Goal: Information Seeking & Learning: Learn about a topic

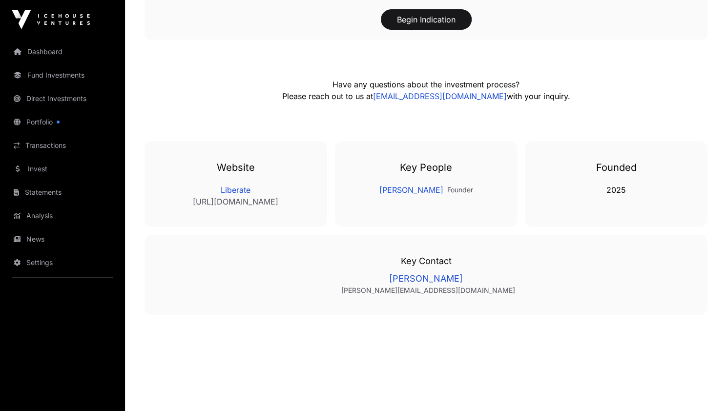
scroll to position [2056, 0]
click at [42, 127] on link "Portfolio" at bounding box center [62, 121] width 109 height 21
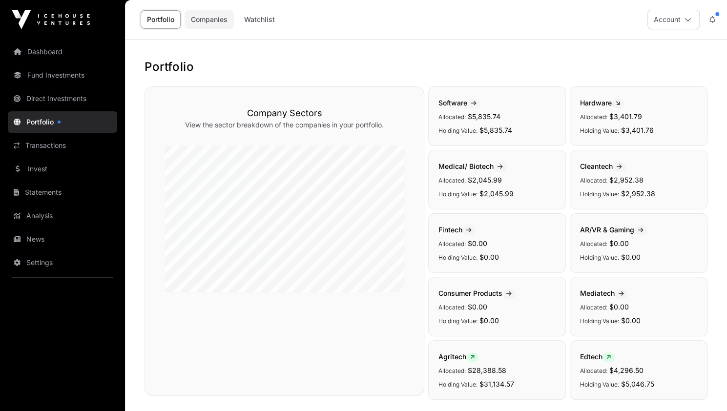
click at [208, 19] on link "Companies" at bounding box center [209, 19] width 49 height 19
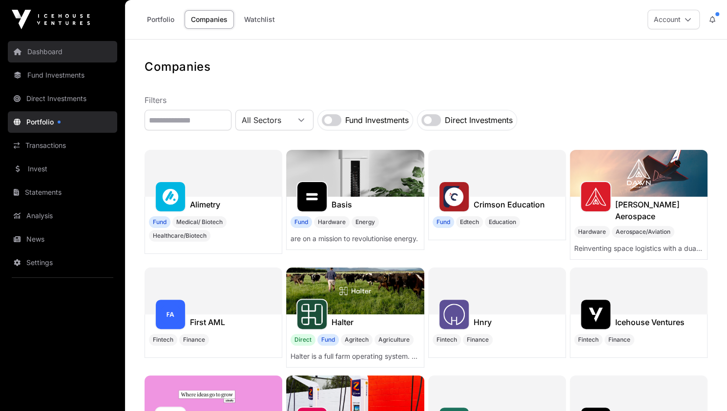
click at [57, 50] on link "Dashboard" at bounding box center [62, 51] width 109 height 21
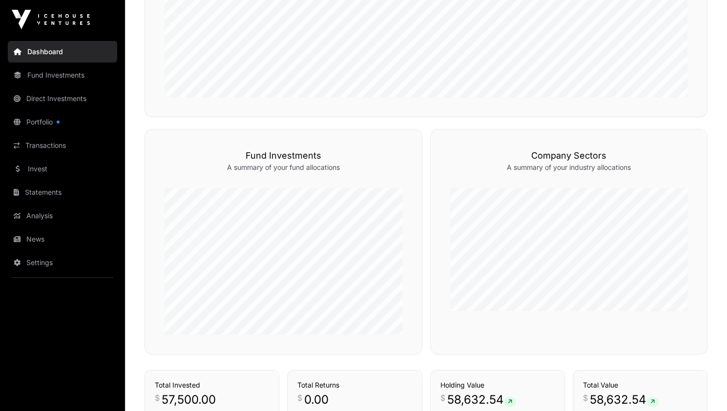
scroll to position [632, 0]
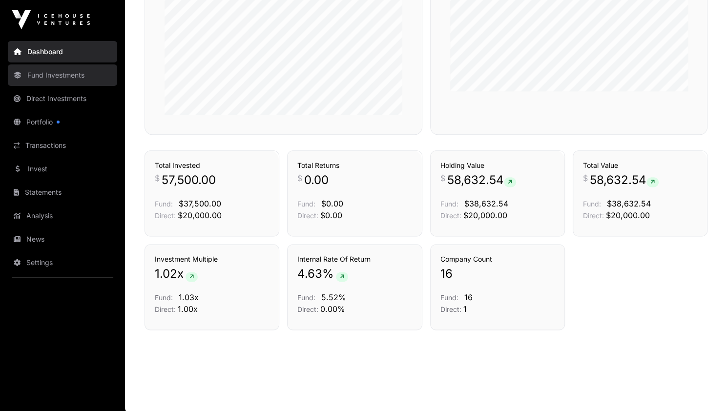
click at [68, 75] on link "Fund Investments" at bounding box center [62, 74] width 109 height 21
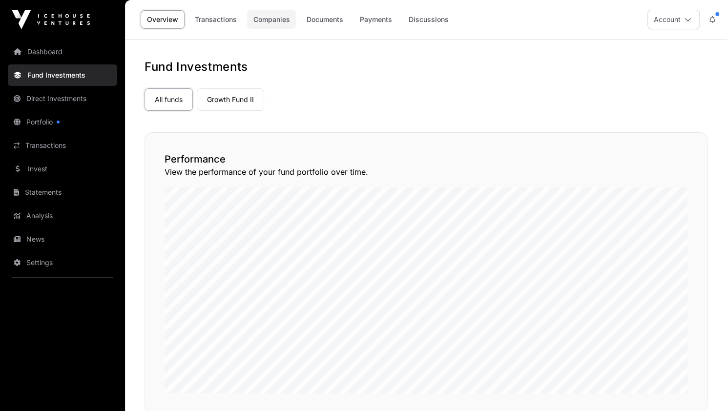
click at [276, 19] on link "Companies" at bounding box center [271, 19] width 49 height 19
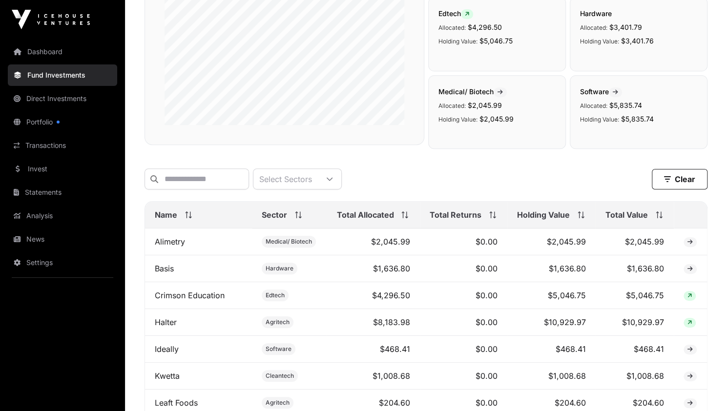
scroll to position [191, 0]
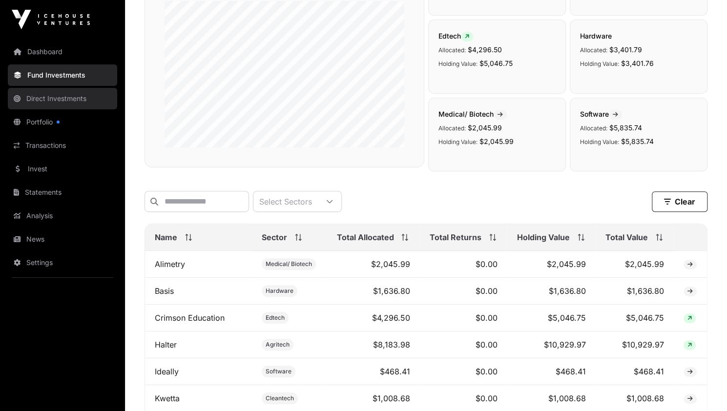
click at [60, 99] on link "Direct Investments" at bounding box center [62, 98] width 109 height 21
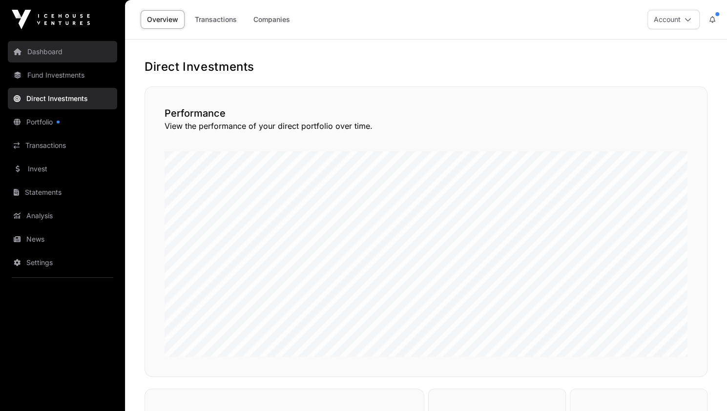
click at [50, 56] on link "Dashboard" at bounding box center [62, 51] width 109 height 21
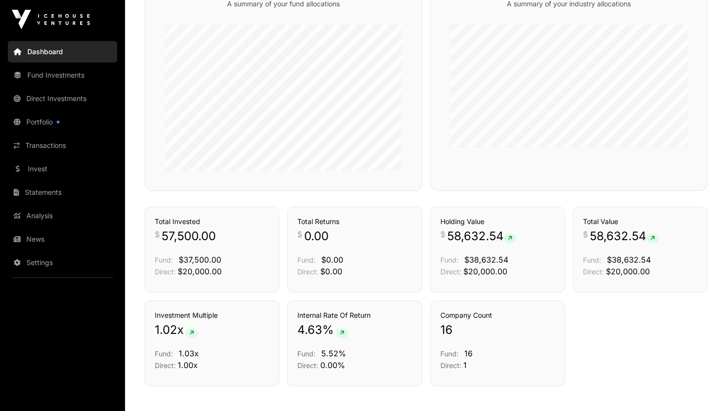
scroll to position [590, 0]
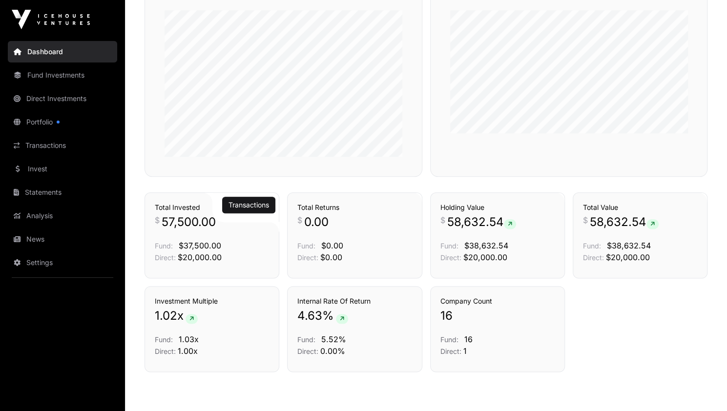
click at [164, 204] on h3 "Total Invested" at bounding box center [212, 208] width 114 height 10
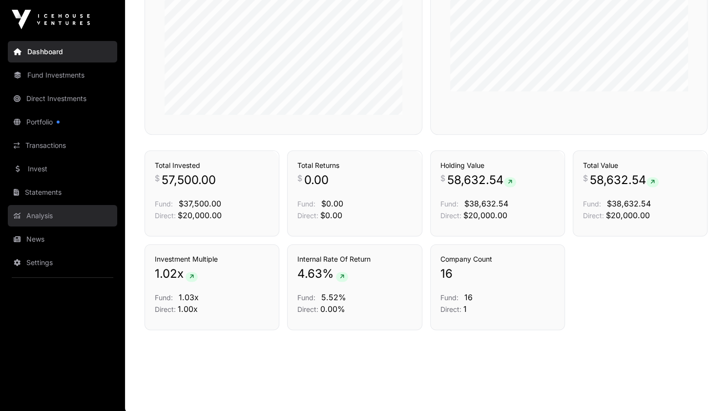
click at [43, 212] on link "Analysis" at bounding box center [62, 215] width 109 height 21
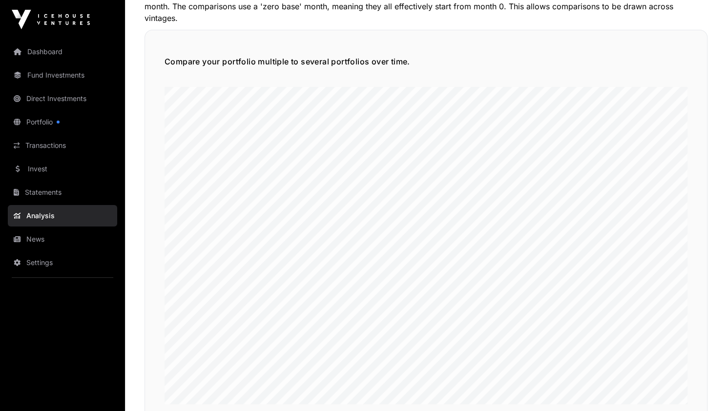
scroll to position [2216, 0]
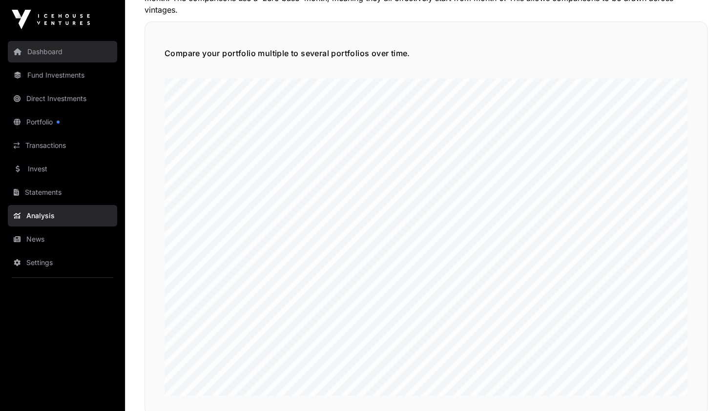
click at [53, 59] on link "Dashboard" at bounding box center [62, 51] width 109 height 21
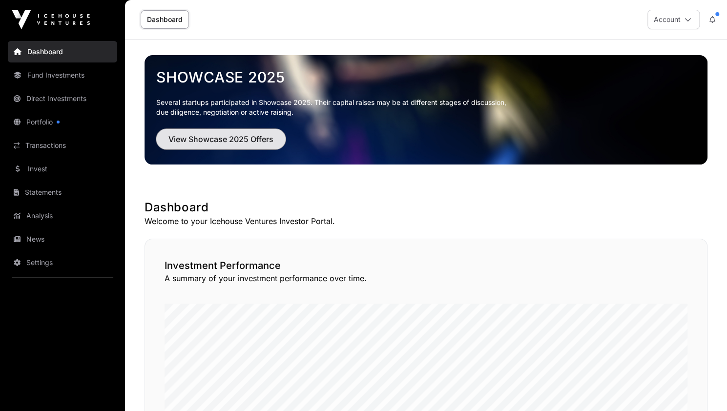
click at [221, 143] on span "View Showcase 2025 Offers" at bounding box center [221, 139] width 105 height 12
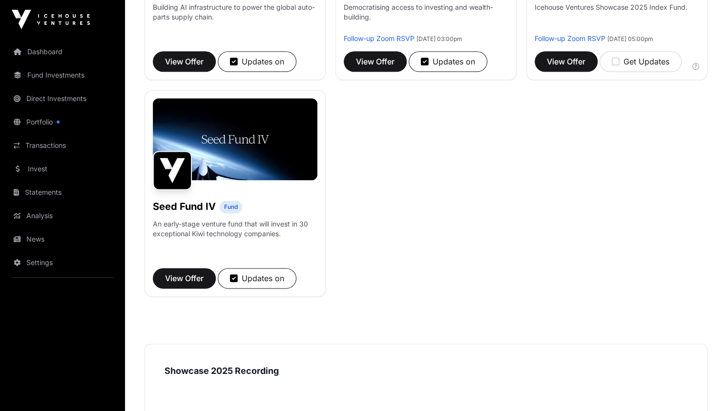
scroll to position [729, 0]
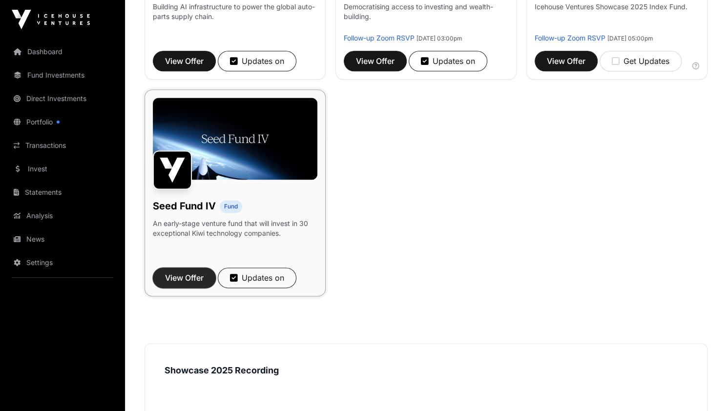
click at [196, 272] on span "View Offer" at bounding box center [184, 278] width 39 height 12
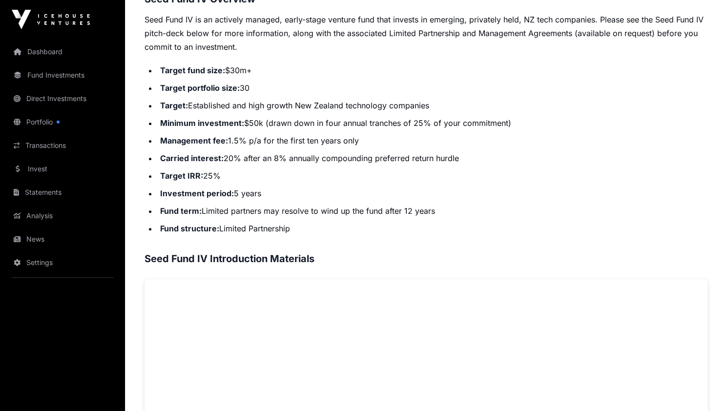
scroll to position [398, 0]
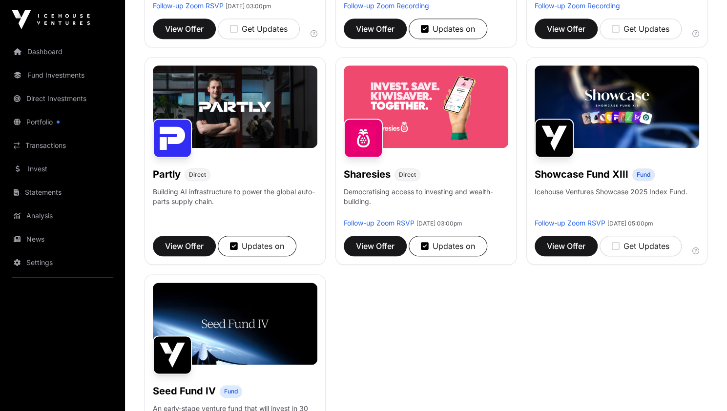
scroll to position [541, 0]
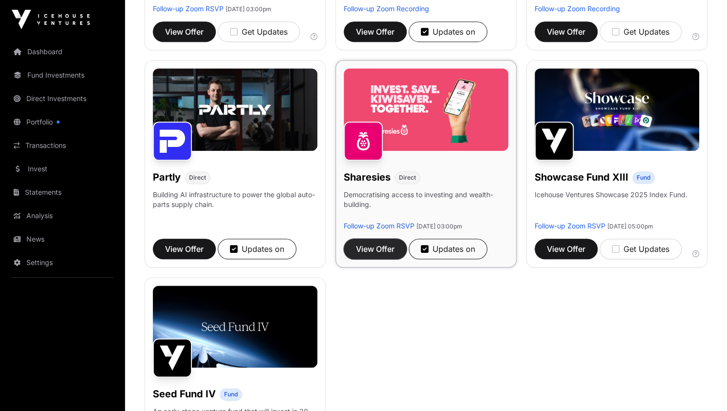
click at [371, 243] on span "View Offer" at bounding box center [375, 249] width 39 height 12
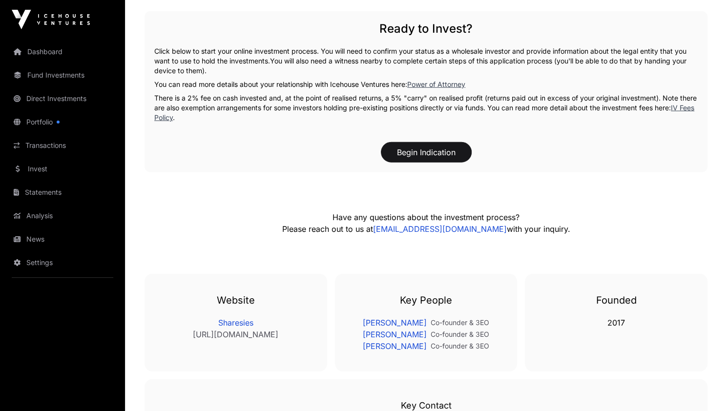
scroll to position [1464, 0]
click at [391, 317] on link "[PERSON_NAME]" at bounding box center [395, 323] width 64 height 12
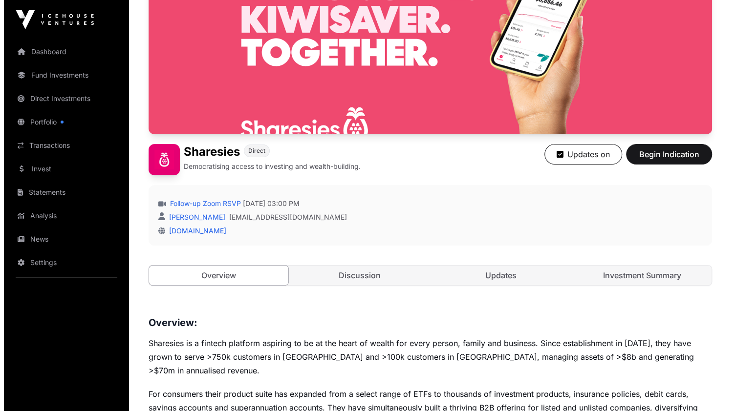
scroll to position [0, 0]
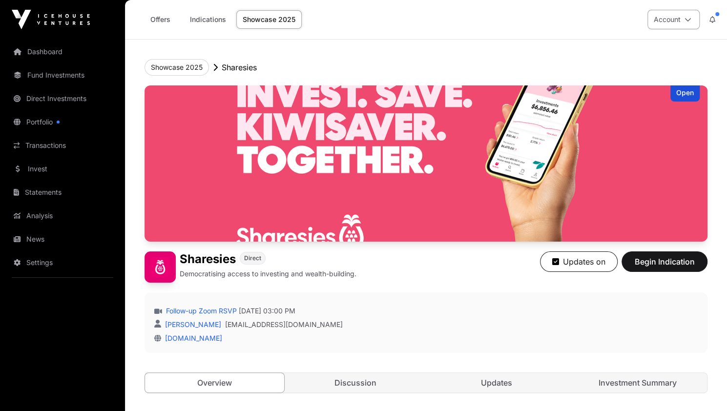
click at [686, 25] on button "Account" at bounding box center [674, 20] width 52 height 20
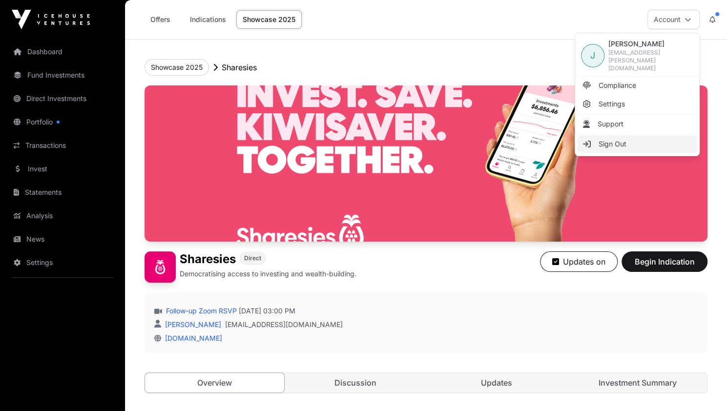
click at [620, 139] on span "Sign Out" at bounding box center [613, 144] width 28 height 10
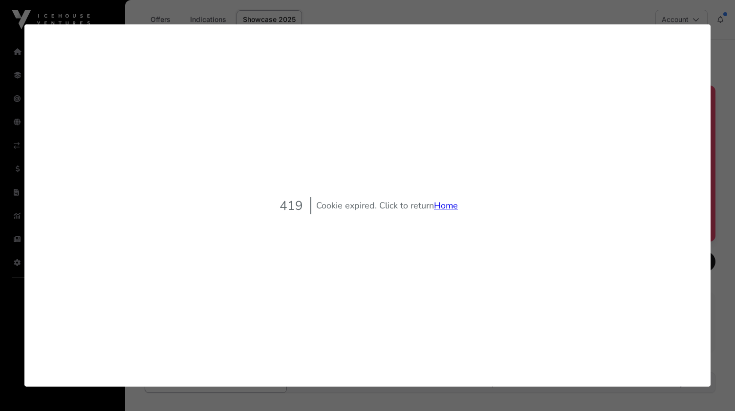
click at [438, 202] on link "Home" at bounding box center [446, 206] width 24 height 12
